Goal: Find specific page/section: Find specific page/section

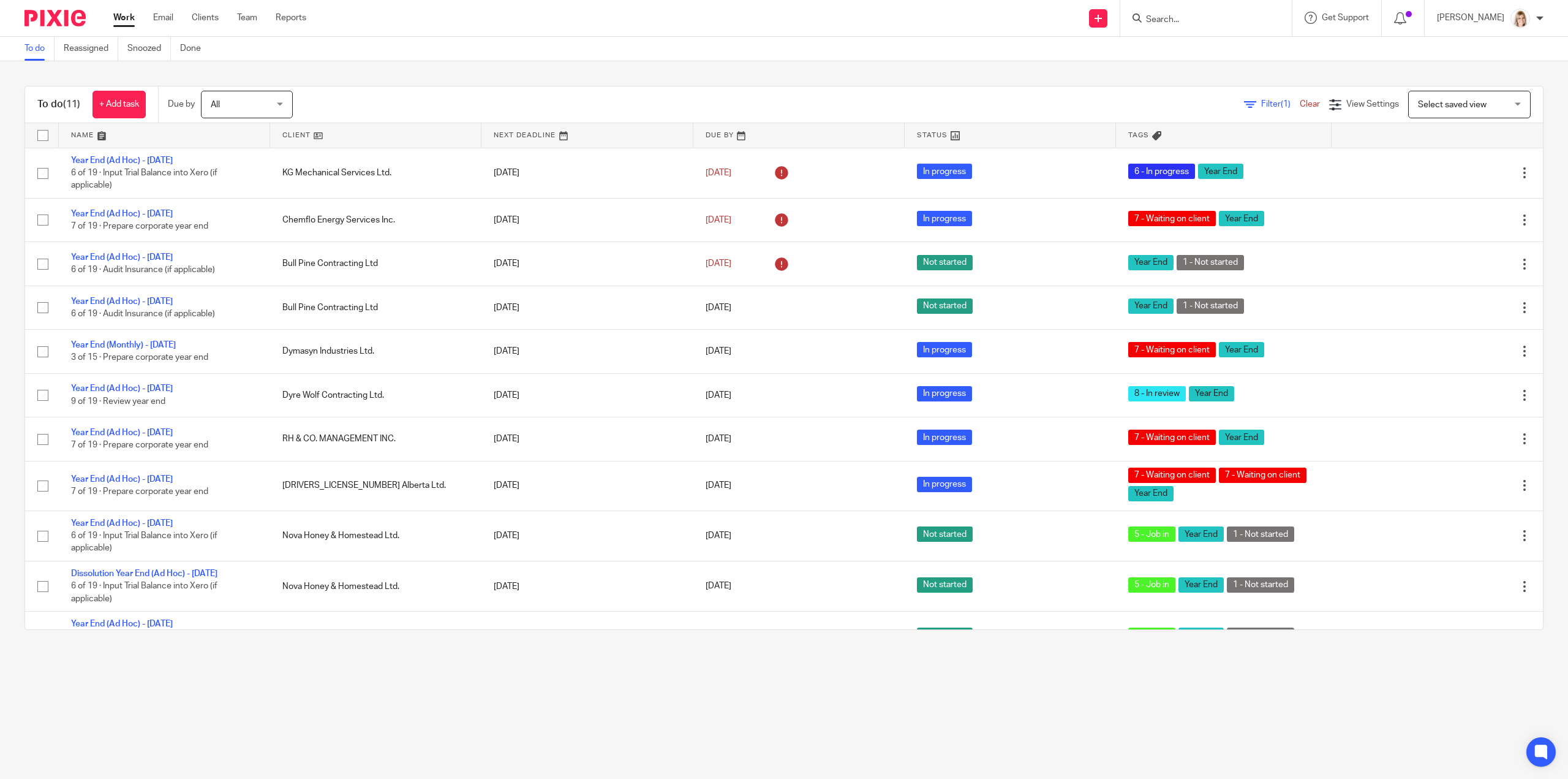
click at [1195, 23] on input "Search" at bounding box center [1200, 20] width 110 height 11
click at [1212, 23] on input "Search" at bounding box center [1200, 20] width 110 height 11
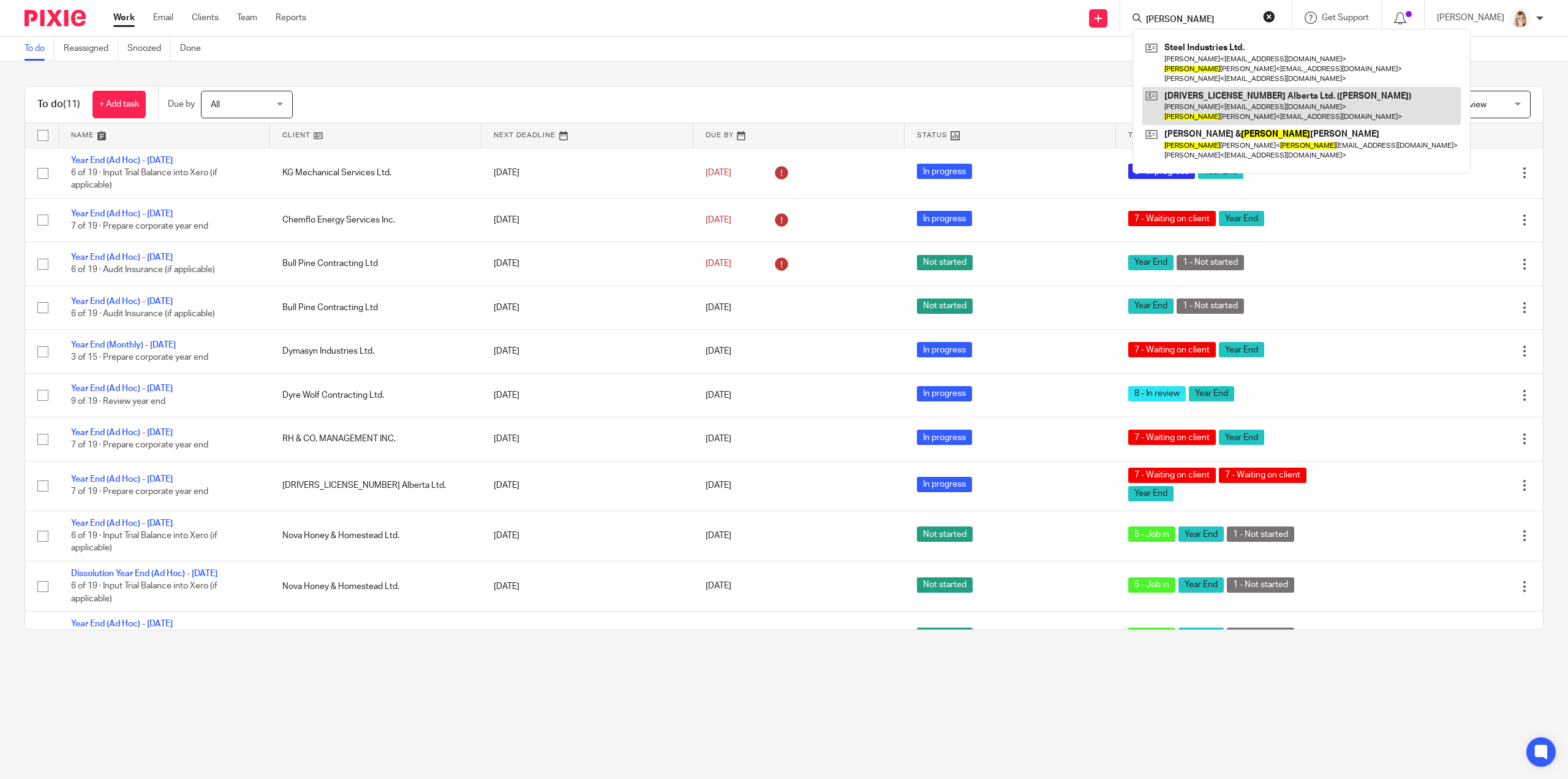
type input "[PERSON_NAME]"
click at [1254, 105] on link at bounding box center [1302, 106] width 318 height 38
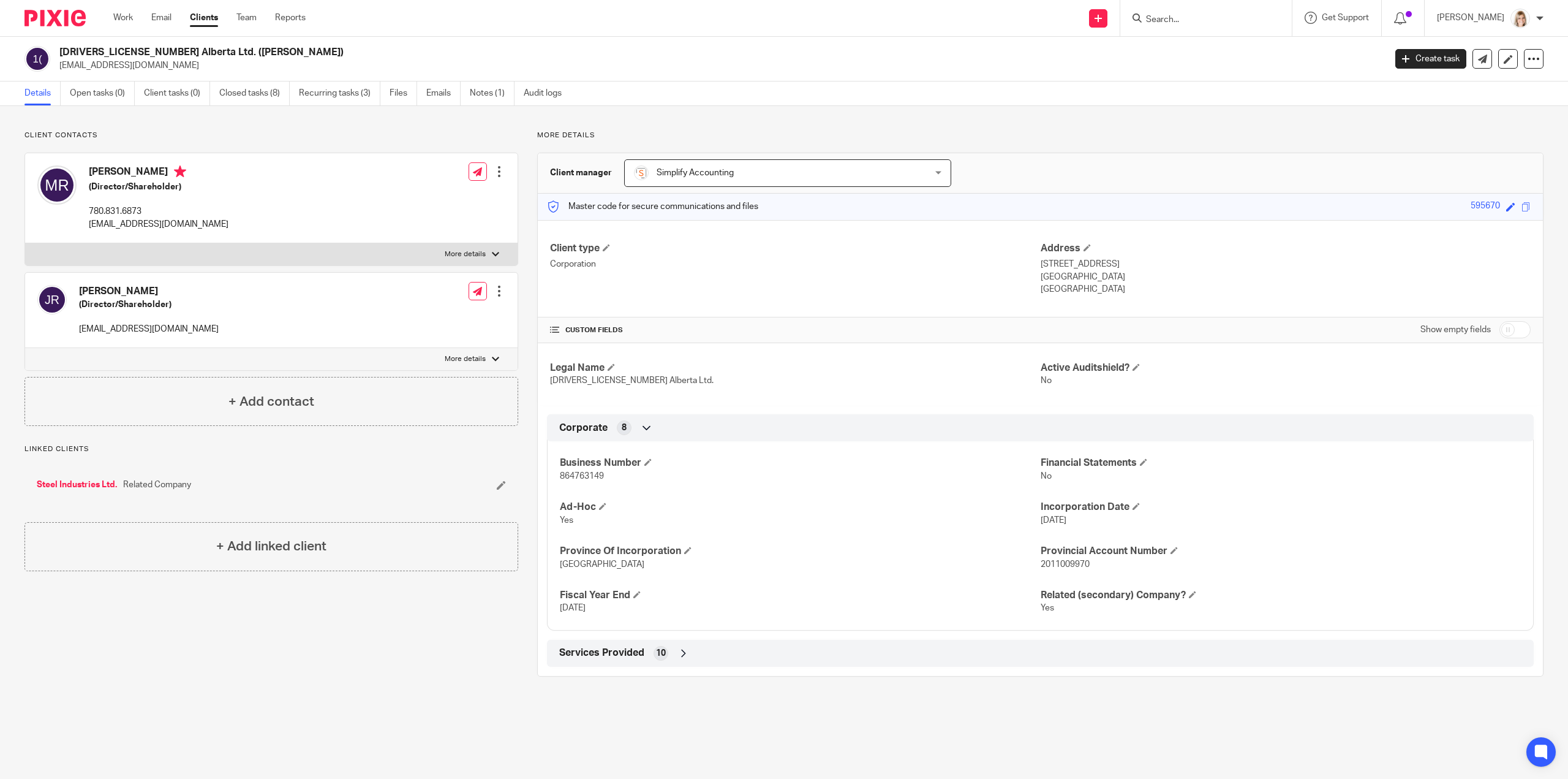
click at [489, 353] on label "More details" at bounding box center [271, 359] width 492 height 22
click at [25, 348] on input "More details" at bounding box center [25, 347] width 1 height 1
checkbox input "true"
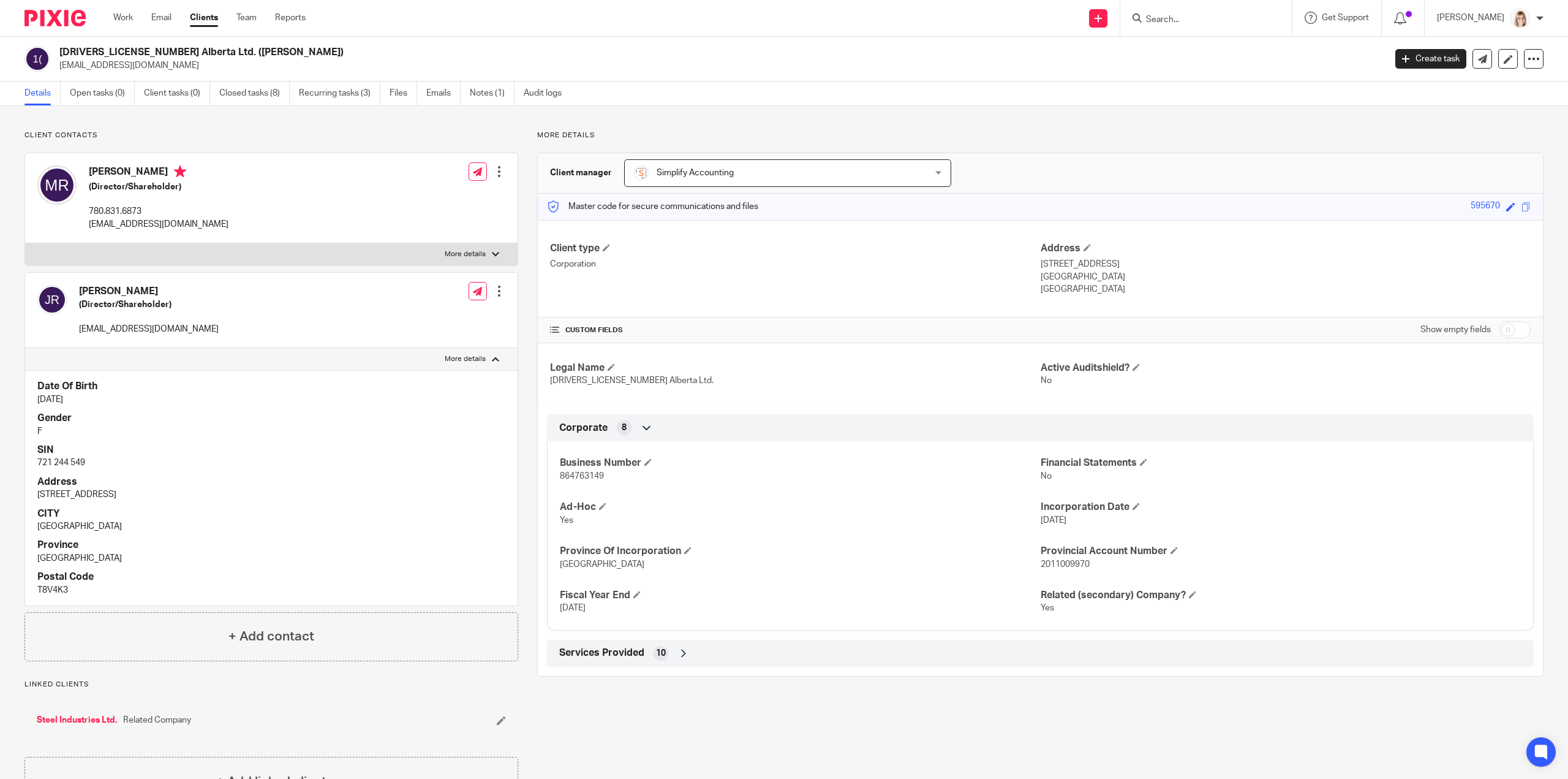
drag, startPoint x: 1006, startPoint y: 688, endPoint x: 995, endPoint y: 686, distance: 11.2
click at [1004, 688] on div "More details Client manager Simplify Accounting Simplify Accounting Doria Zacha…" at bounding box center [1031, 468] width 1025 height 676
